Goal: Entertainment & Leisure: Consume media (video, audio)

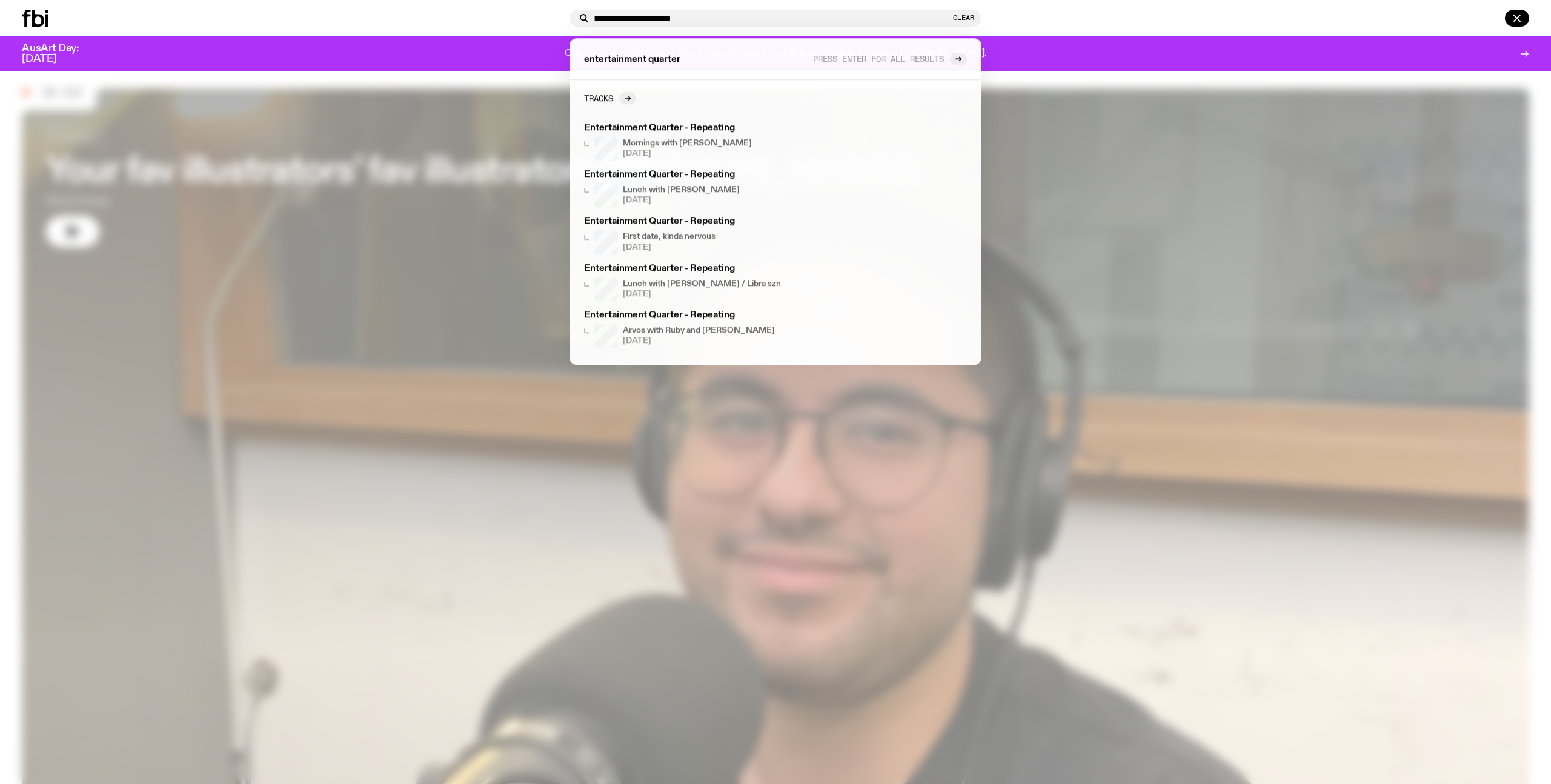
scroll to position [21, 0]
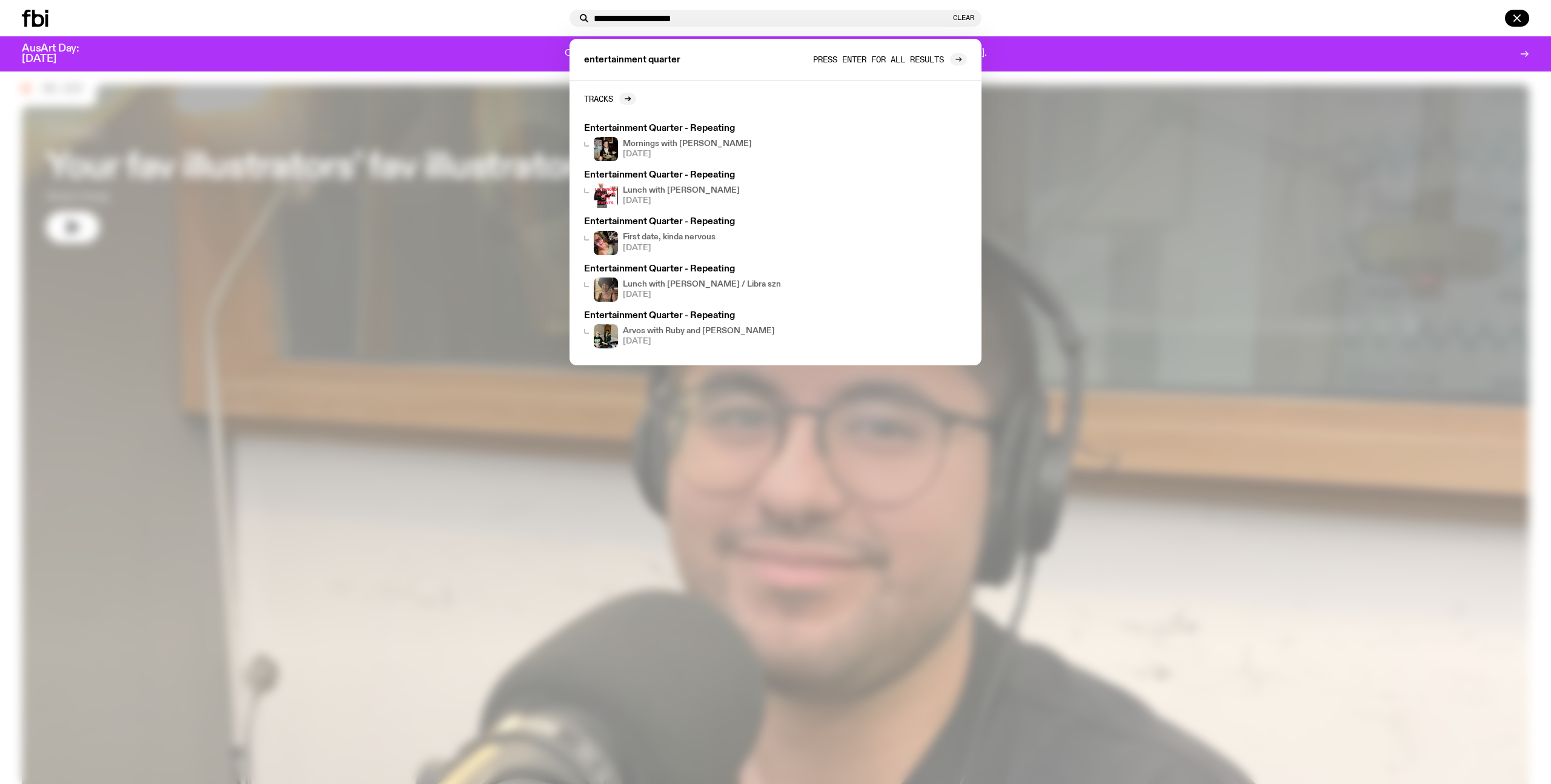
type input "**********"
click at [960, 58] on icon at bounding box center [960, 60] width 2 height 4
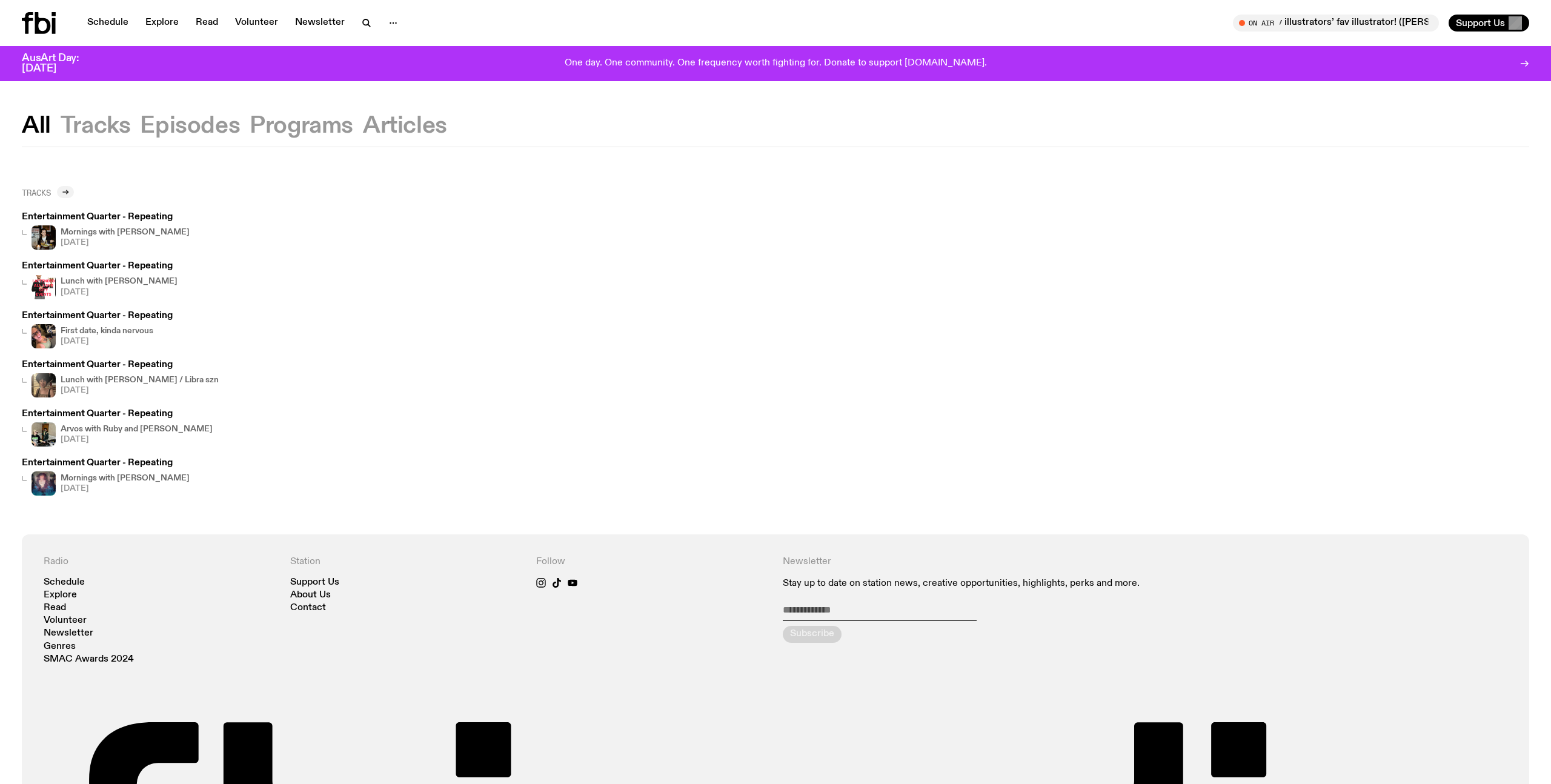
click at [66, 193] on icon at bounding box center [65, 192] width 8 height 8
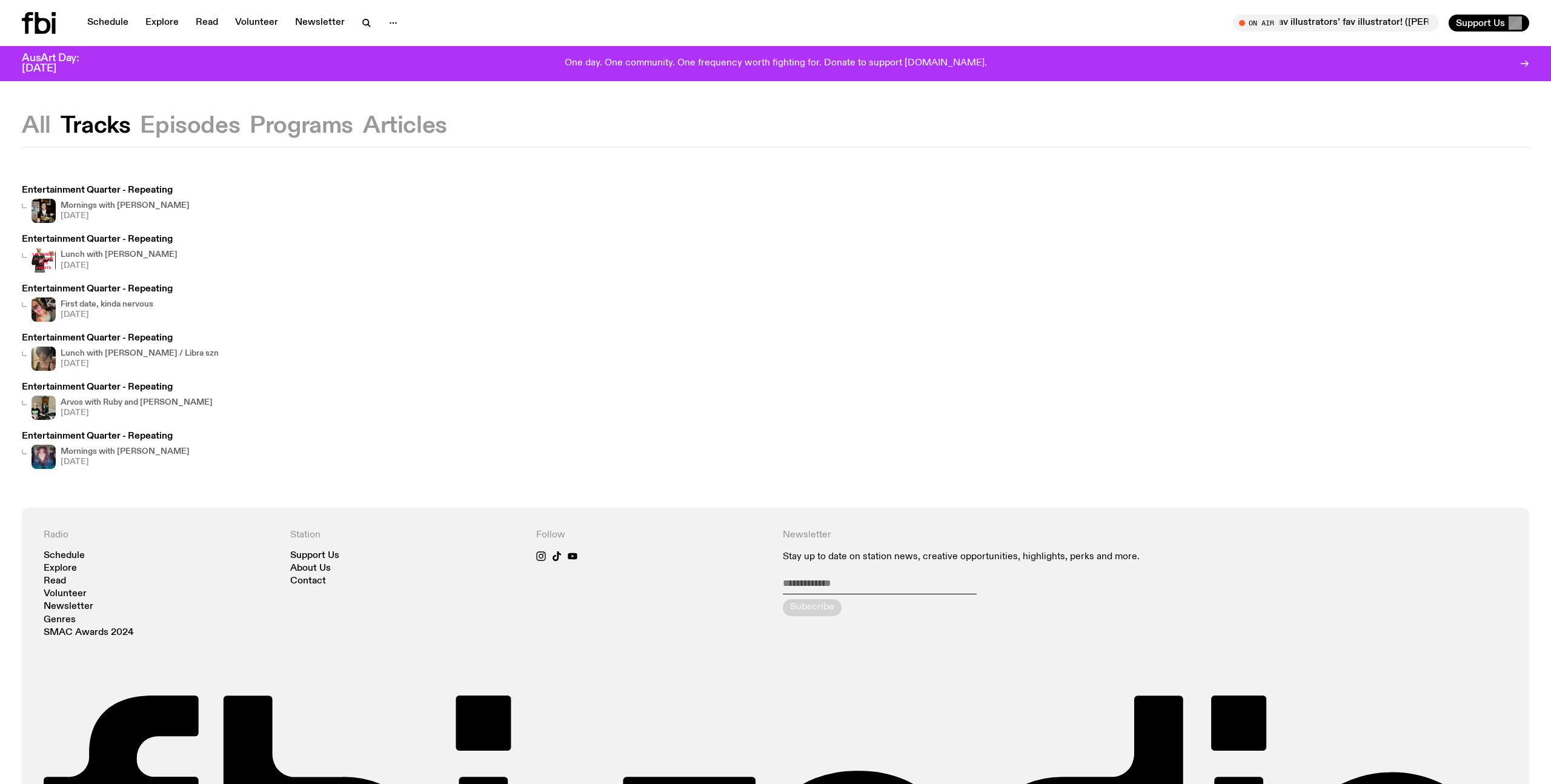
click at [147, 286] on h3 "Entertainment Quarter - Repeating" at bounding box center [97, 289] width 151 height 9
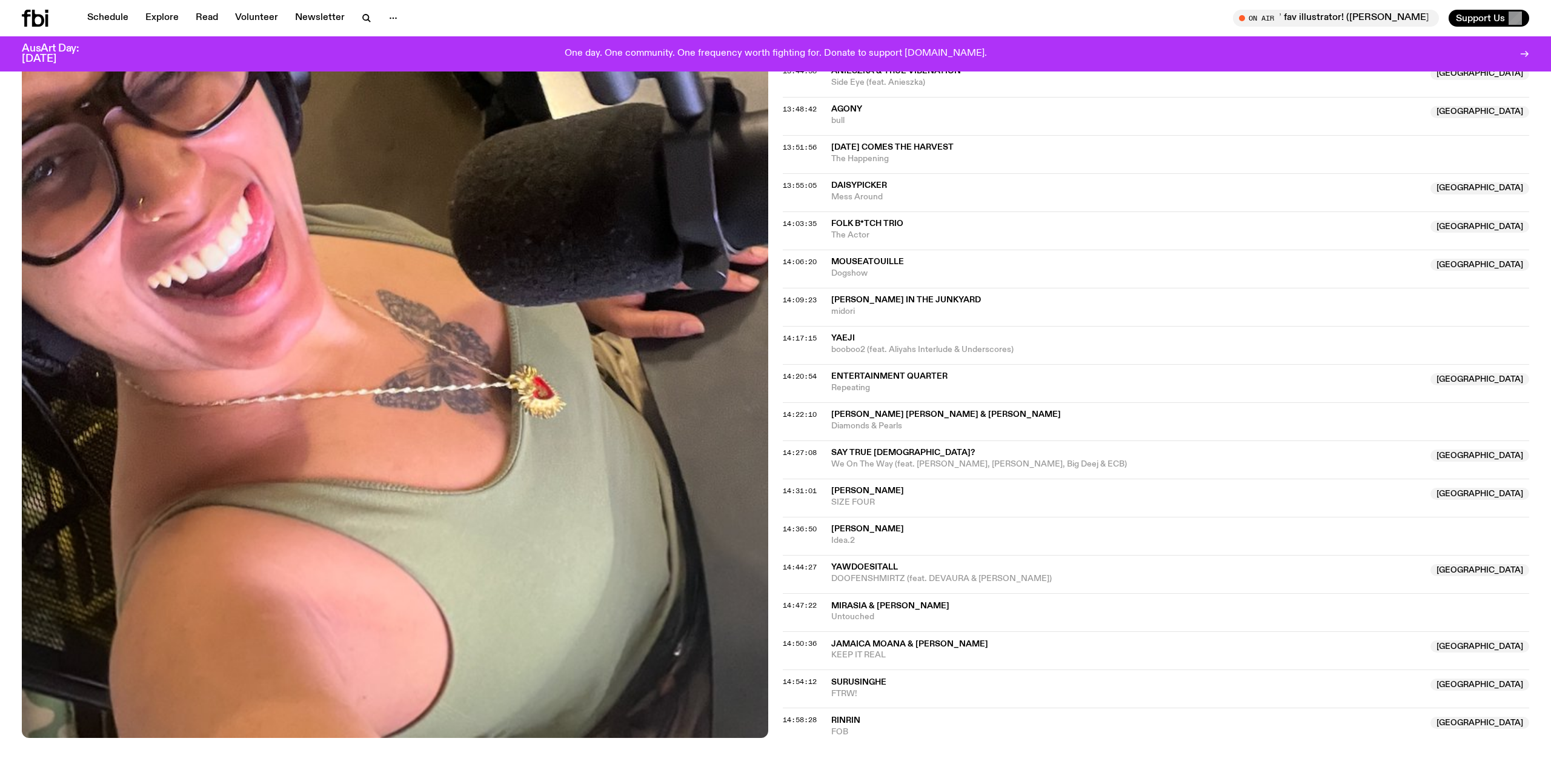
scroll to position [744, 0]
click at [892, 378] on span "Entertainment Quarter" at bounding box center [890, 377] width 117 height 8
click at [879, 388] on span "Repeating" at bounding box center [1127, 389] width 592 height 12
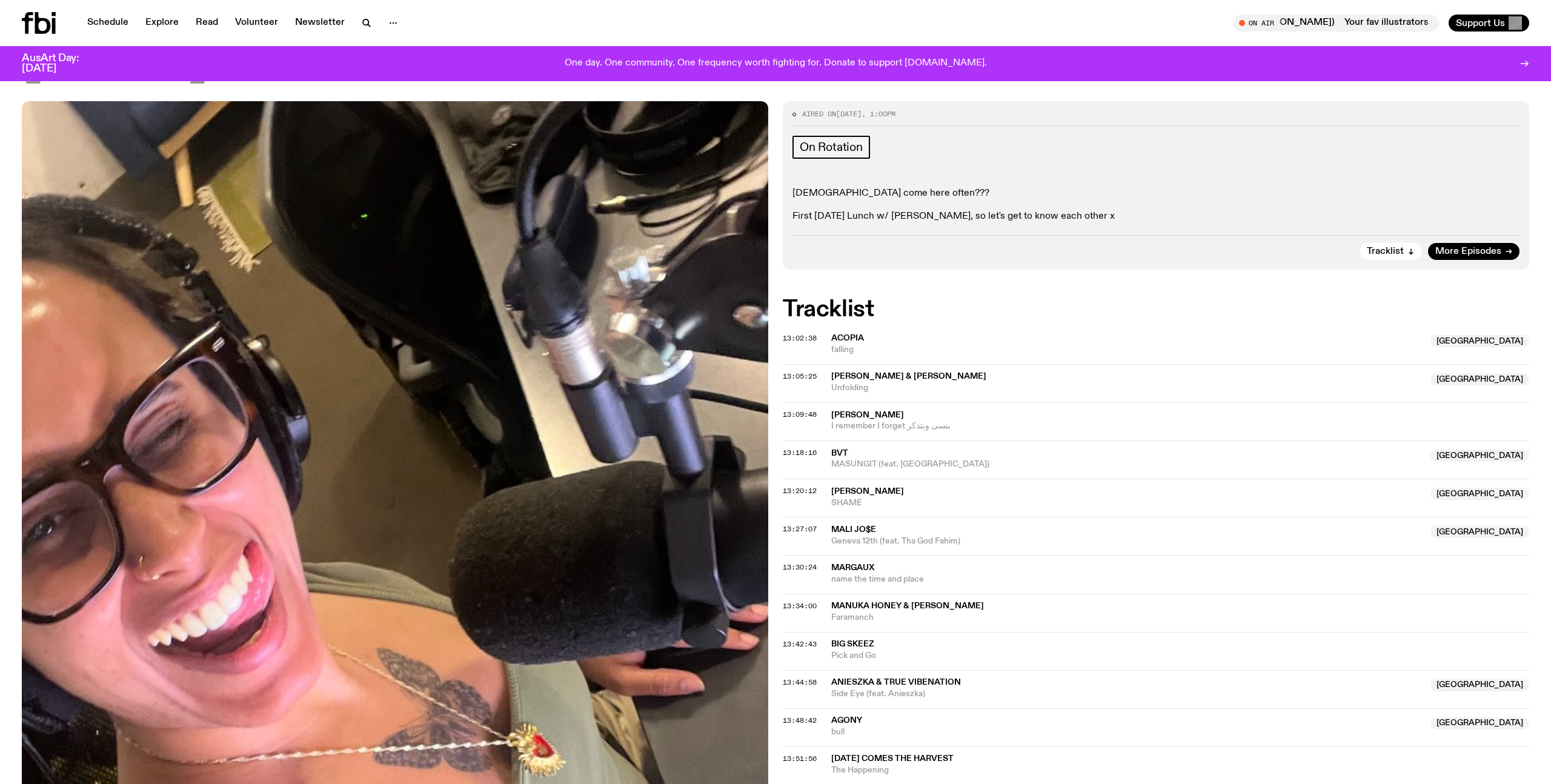
scroll to position [0, 0]
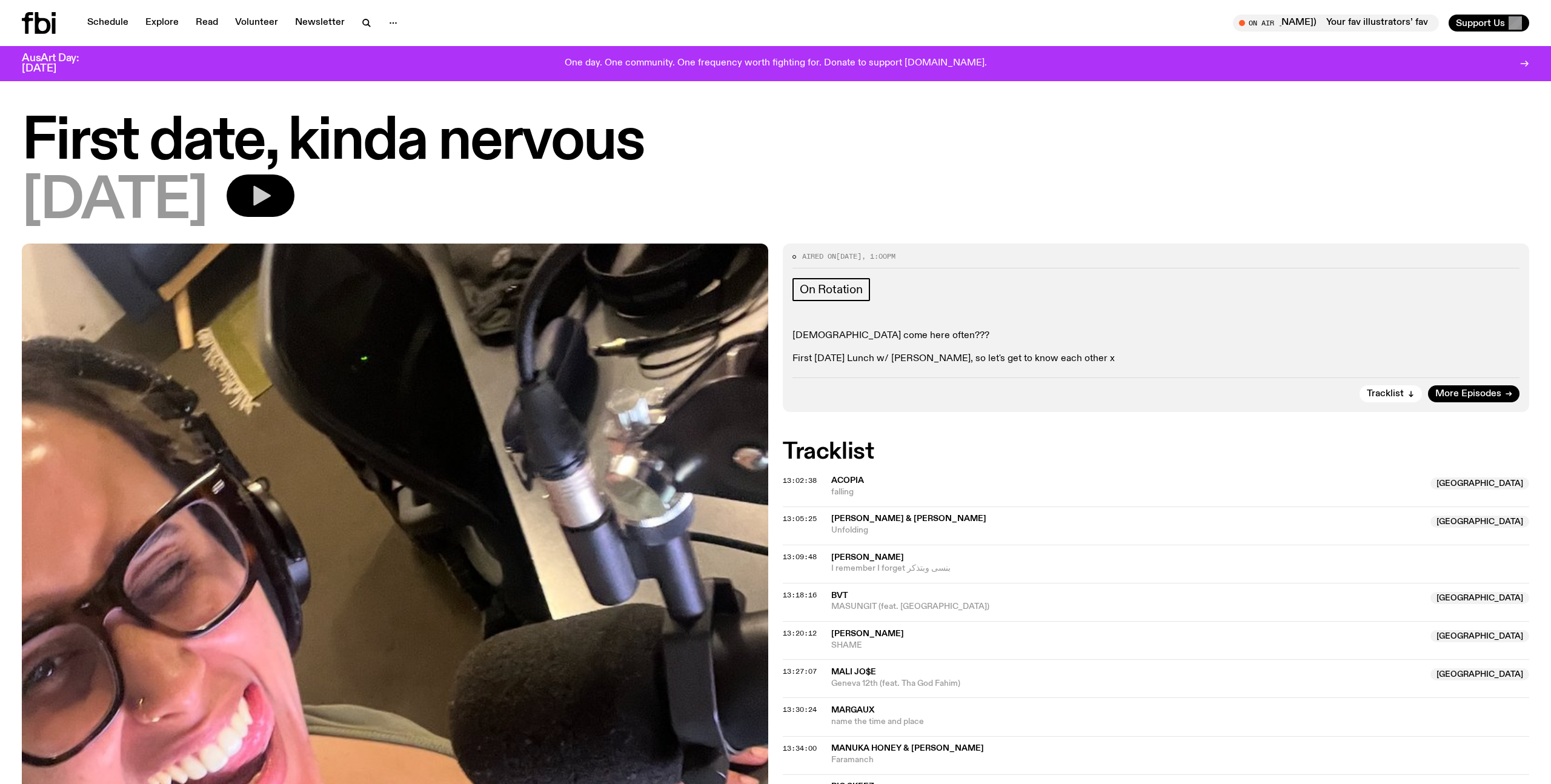
click at [295, 191] on button "button" at bounding box center [260, 196] width 68 height 42
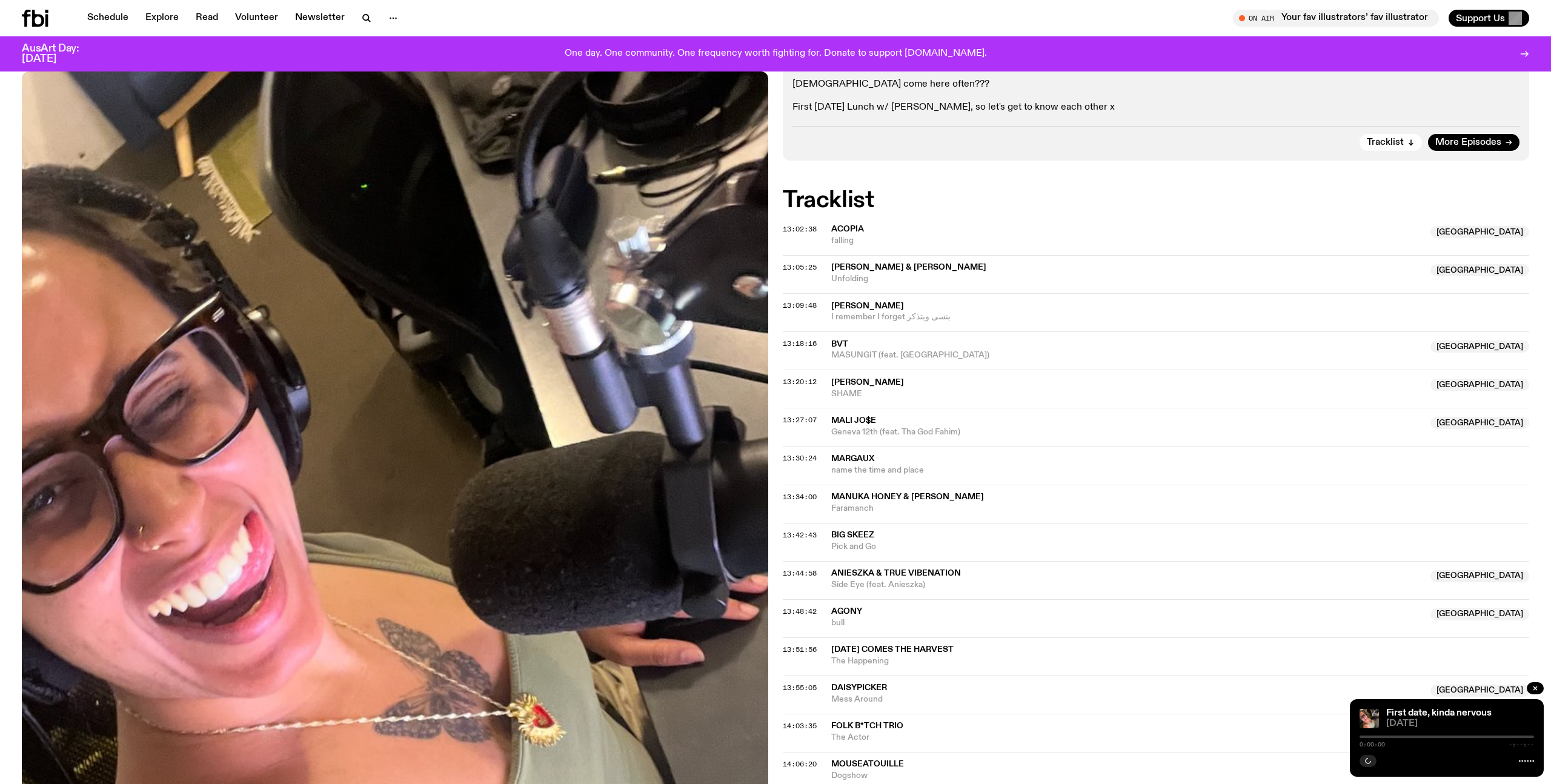
scroll to position [365, 0]
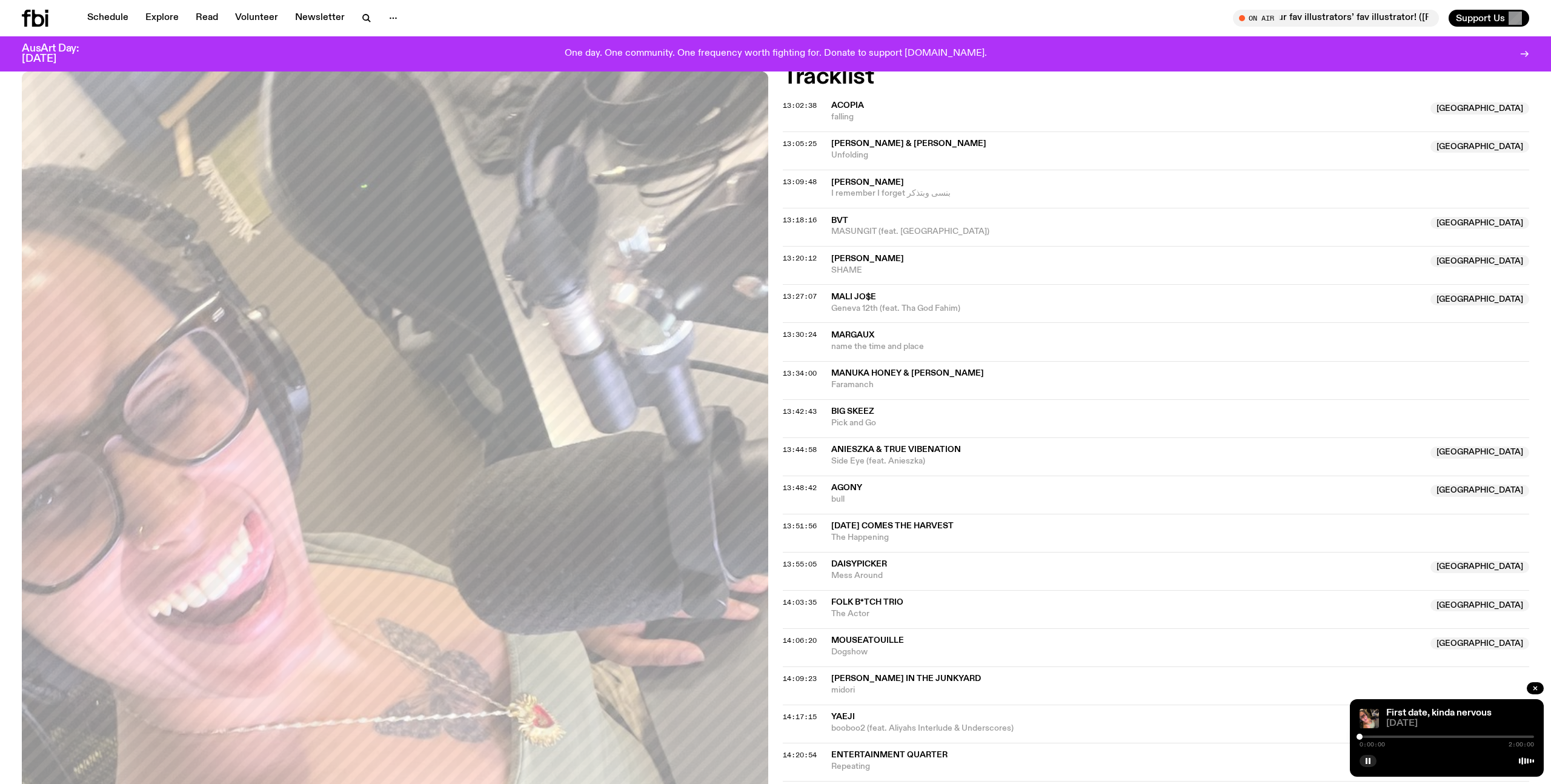
click at [1447, 736] on div at bounding box center [1447, 737] width 175 height 3
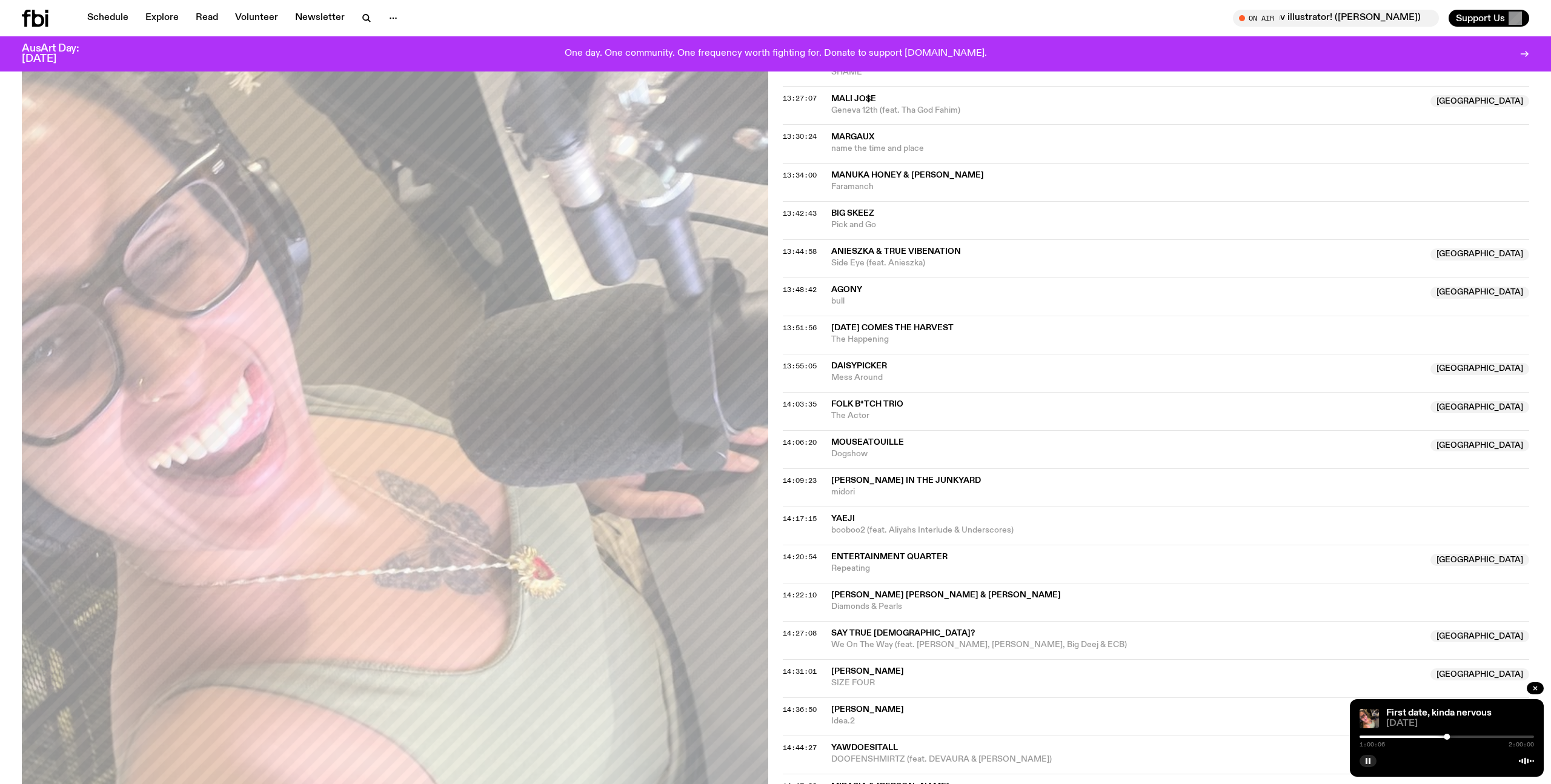
scroll to position [569, 0]
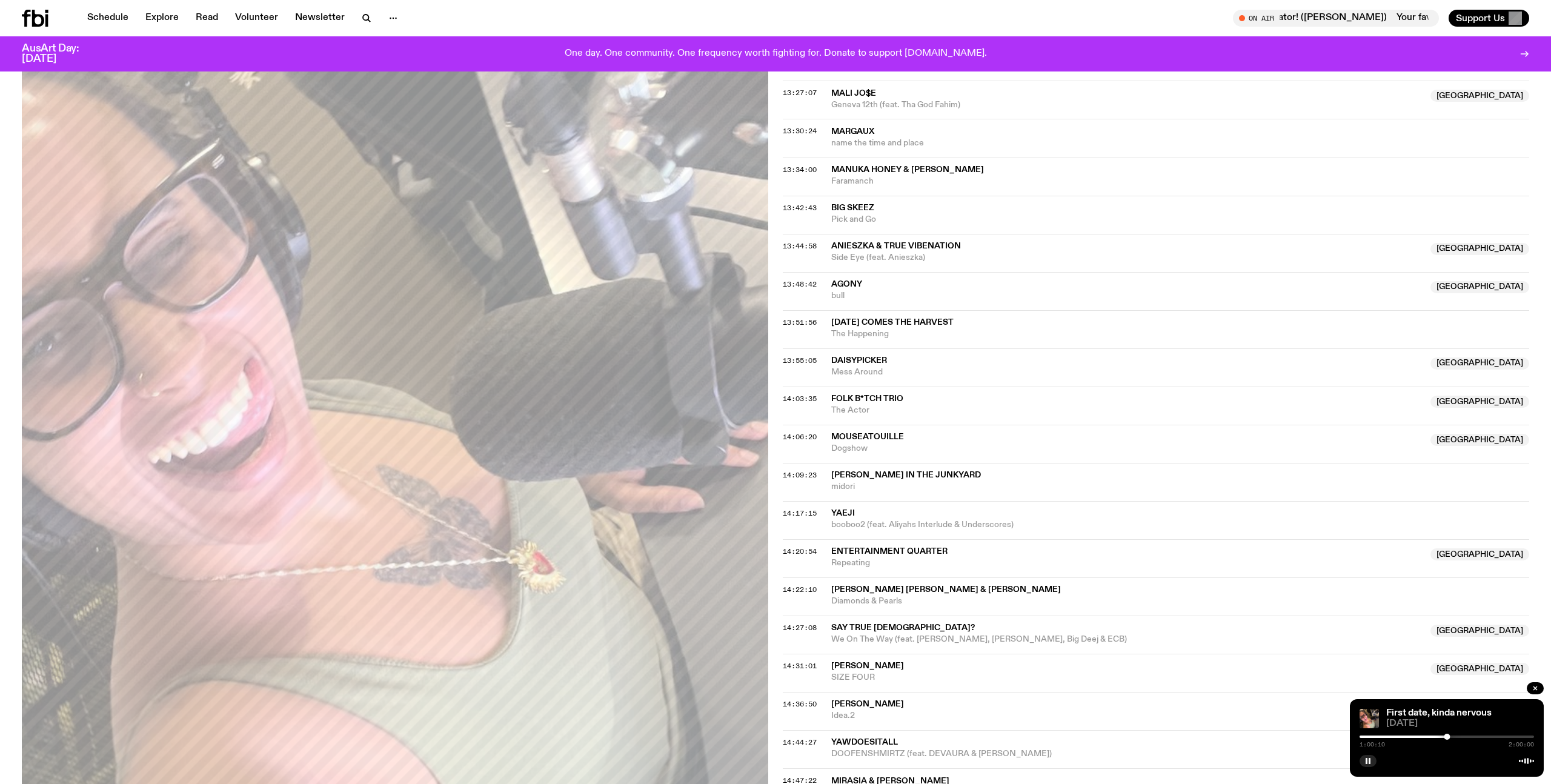
click at [1462, 737] on div "1:00:10 2:00:00" at bounding box center [1447, 740] width 175 height 14
drag, startPoint x: 1451, startPoint y: 737, endPoint x: 1465, endPoint y: 741, distance: 14.6
click at [1465, 741] on div "1:12:30 2:00:00" at bounding box center [1447, 740] width 175 height 14
click at [1467, 742] on div "1:12:32 2:00:00" at bounding box center [1447, 744] width 175 height 6
click at [1467, 737] on div at bounding box center [1467, 736] width 6 height 6
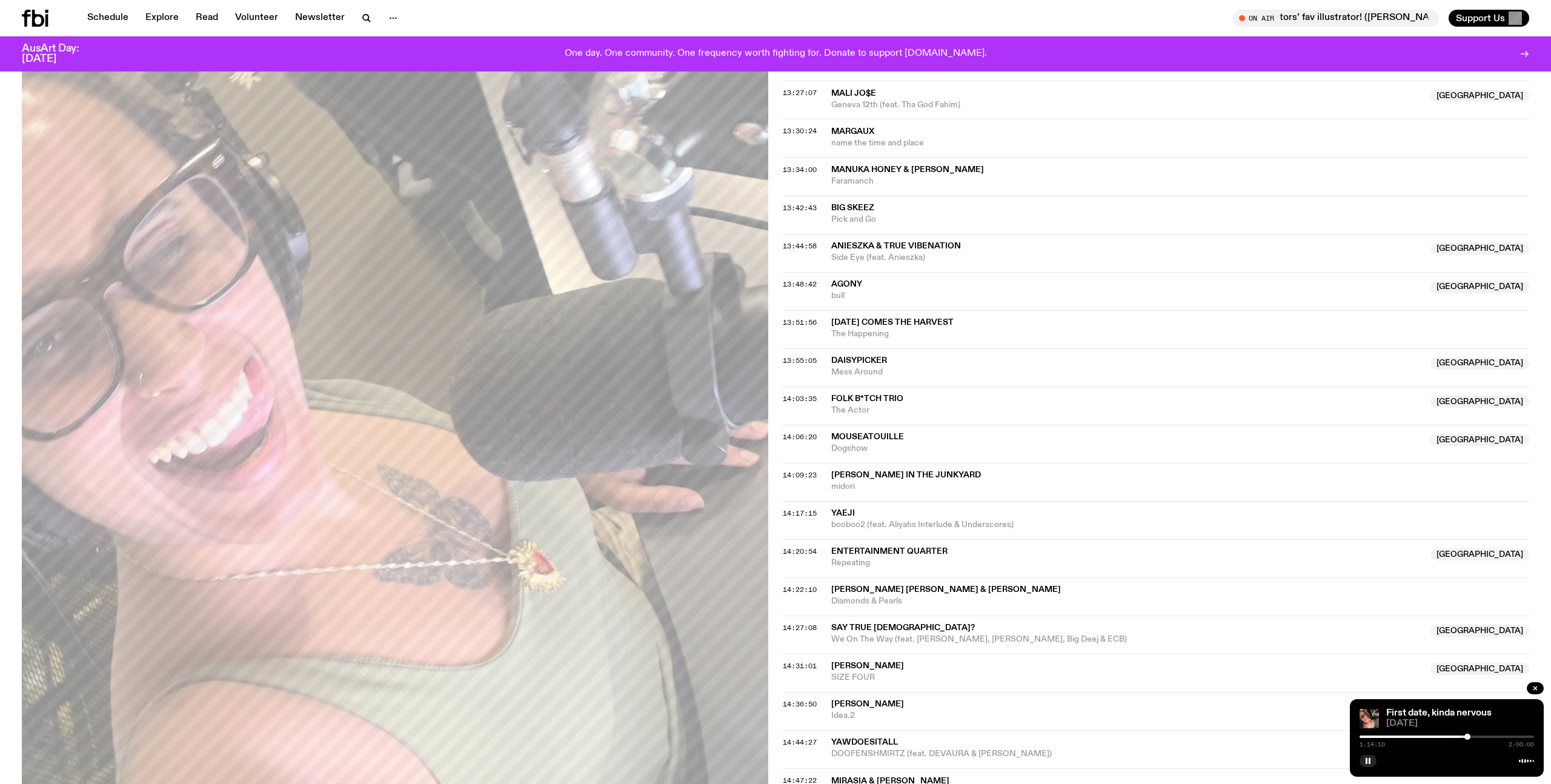
click at [1467, 737] on div at bounding box center [1467, 736] width 6 height 6
click at [1467, 737] on div at bounding box center [1467, 736] width 6 height 6
click at [1469, 737] on div at bounding box center [1469, 736] width 6 height 6
click at [1471, 735] on div at bounding box center [1471, 736] width 6 height 6
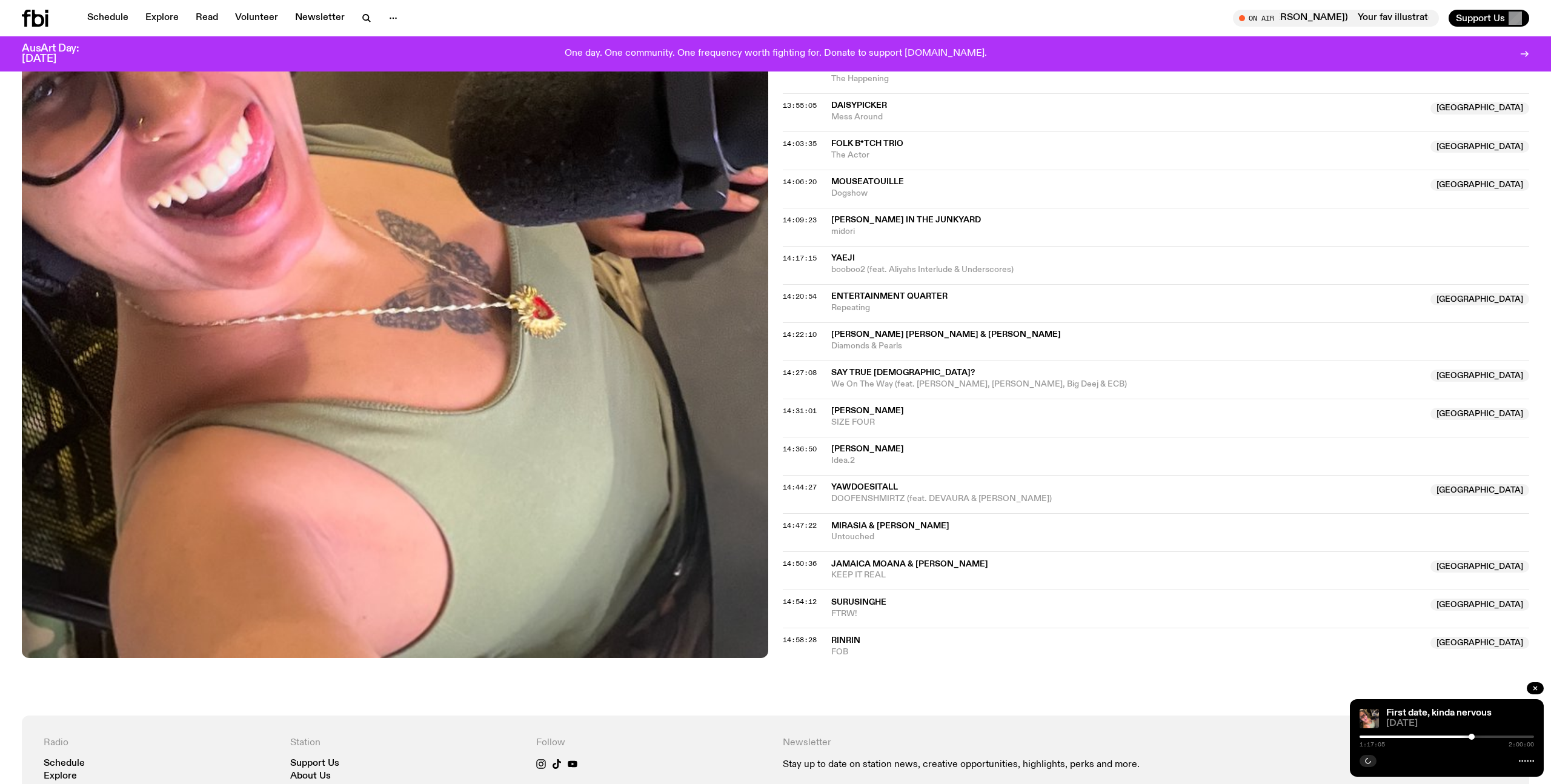
scroll to position [824, 0]
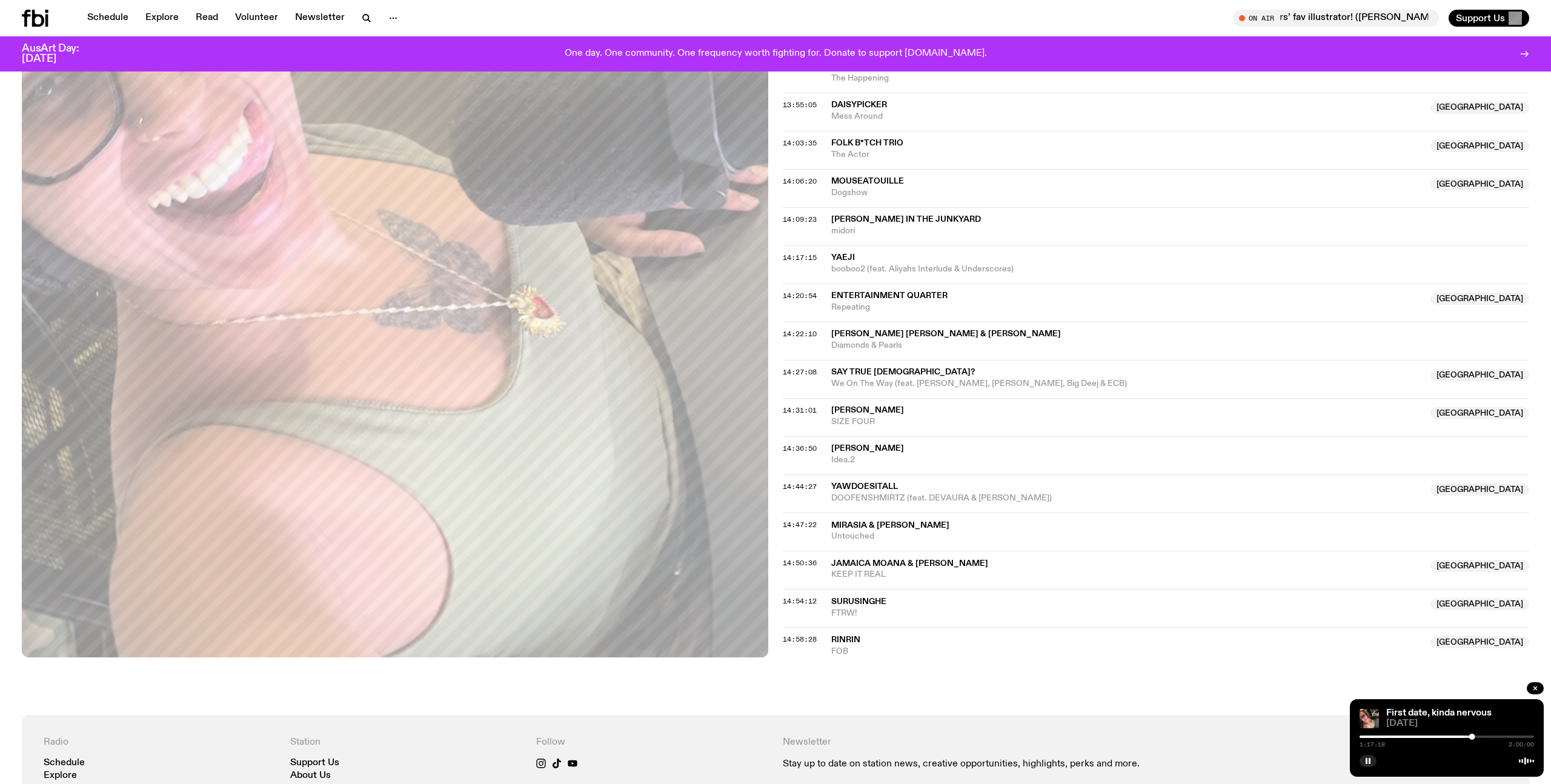
click at [1481, 737] on div at bounding box center [1447, 737] width 175 height 3
click at [1485, 737] on div "1:23:46 2:00:00" at bounding box center [1447, 740] width 175 height 14
click at [1487, 737] on div at bounding box center [1487, 736] width 6 height 6
drag, startPoint x: 1487, startPoint y: 737, endPoint x: 1496, endPoint y: 736, distance: 9.1
click at [1496, 736] on div at bounding box center [1496, 736] width 6 height 6
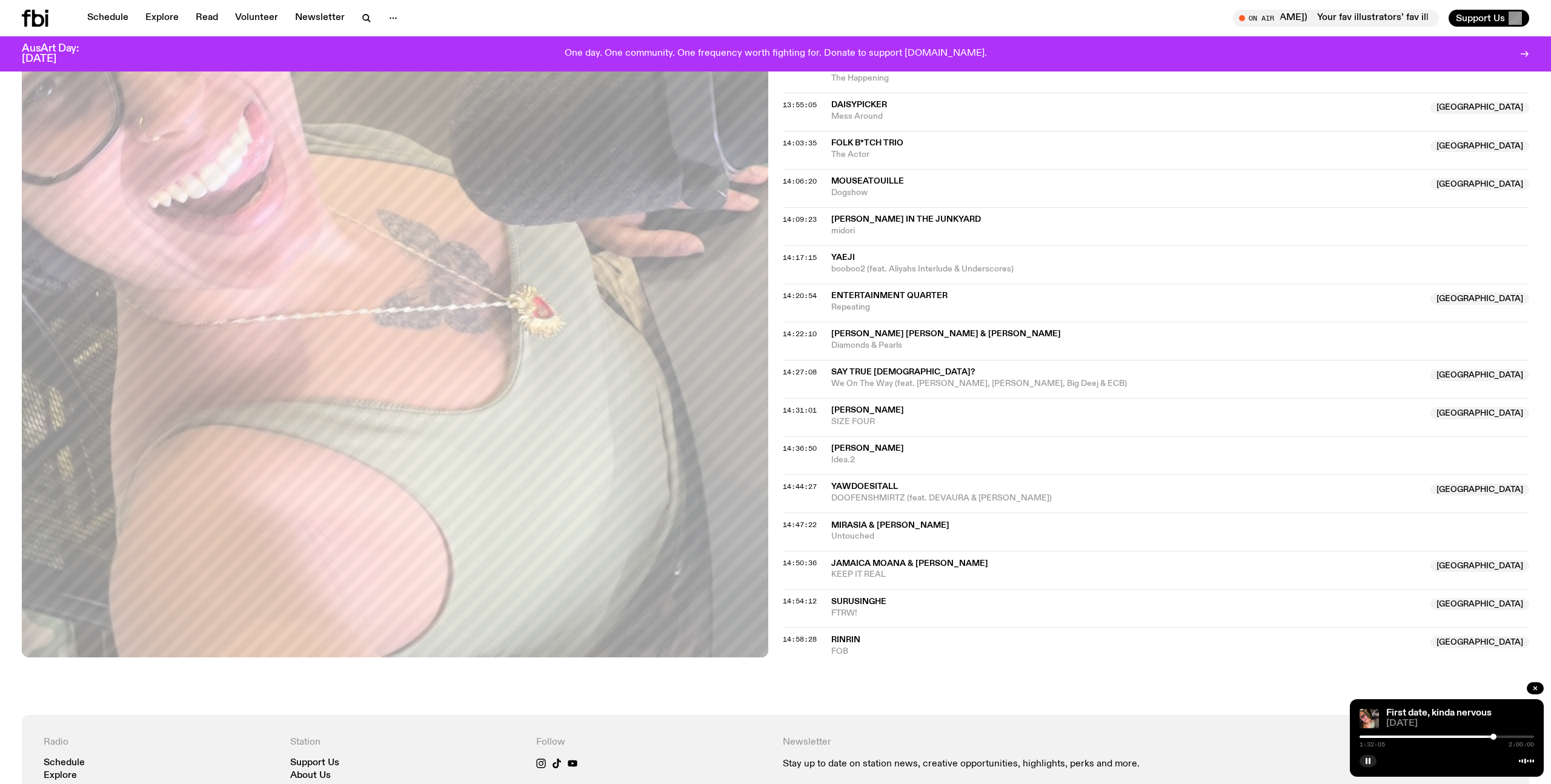
click at [1493, 734] on div at bounding box center [1493, 736] width 6 height 6
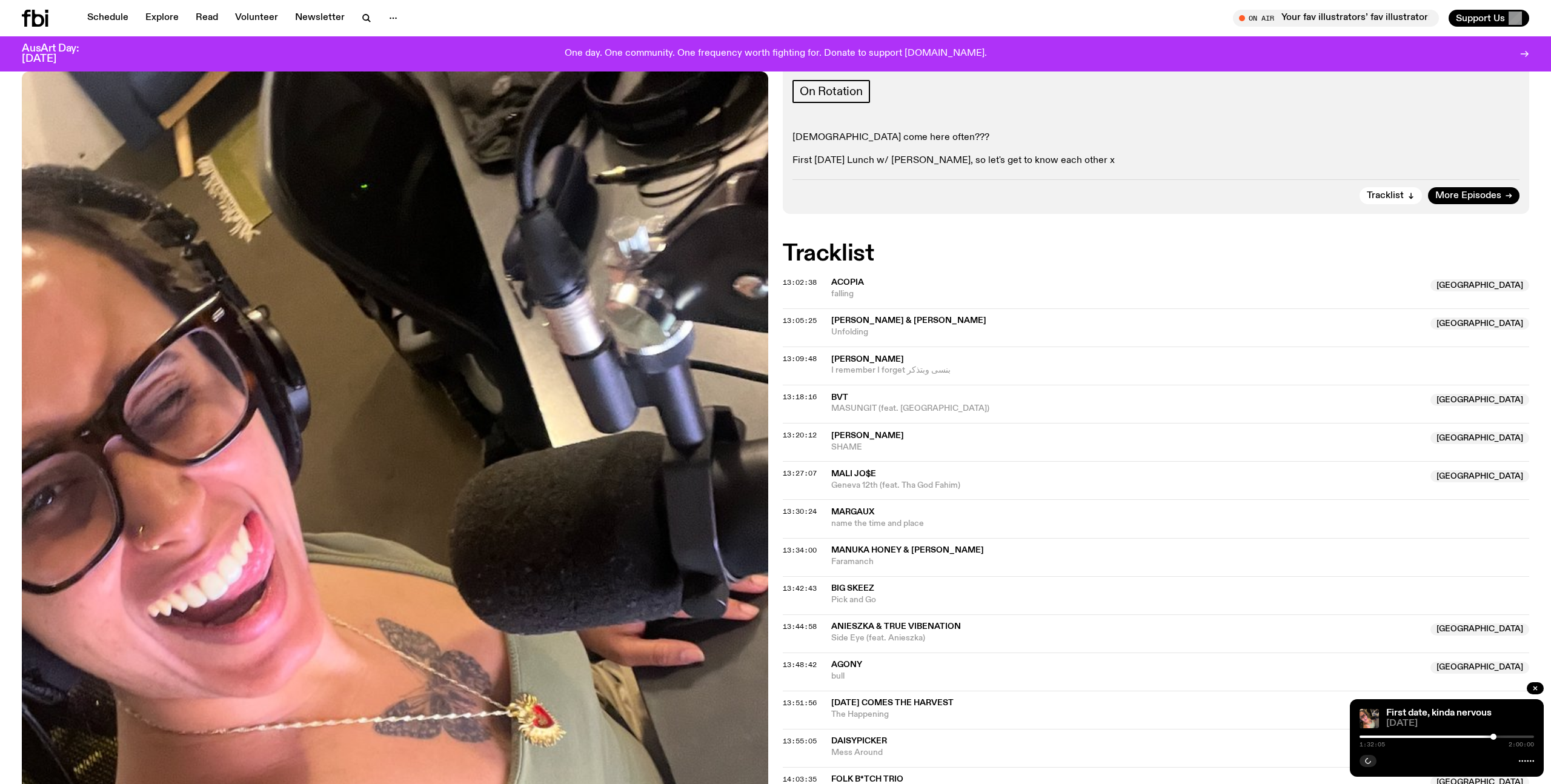
scroll to position [145, 0]
